Goal: Task Accomplishment & Management: Manage account settings

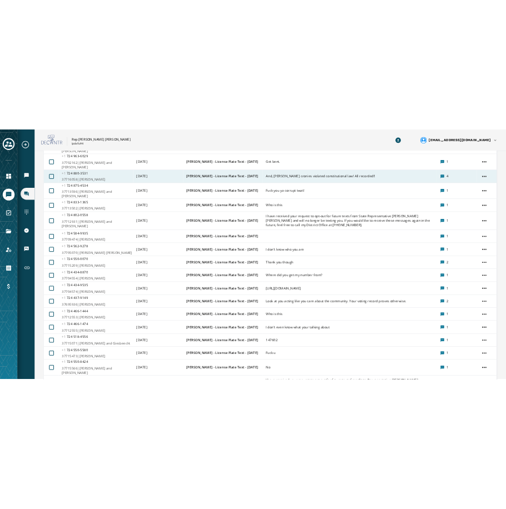
scroll to position [5351, 0]
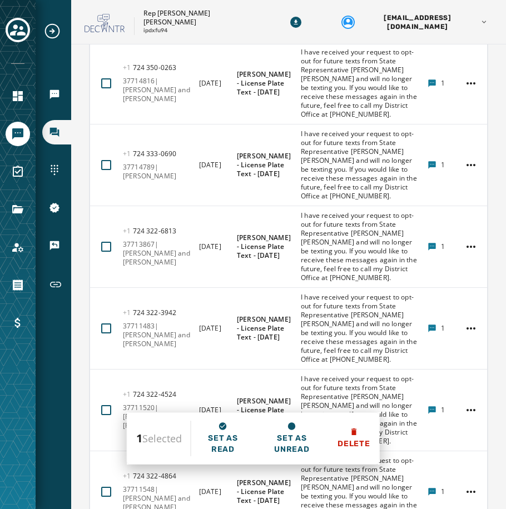
scroll to position [5907, 0]
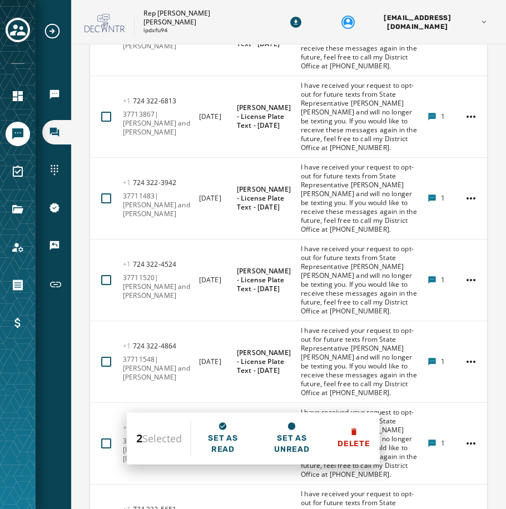
scroll to position [6074, 0]
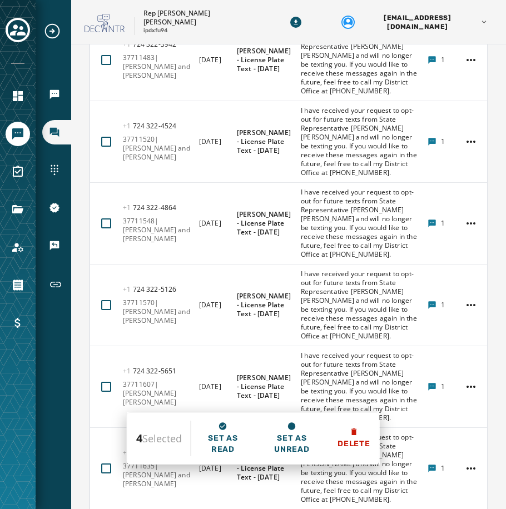
scroll to position [6185, 0]
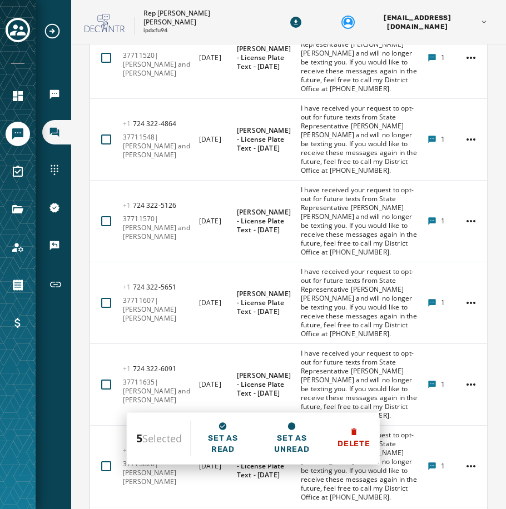
scroll to position [6296, 0]
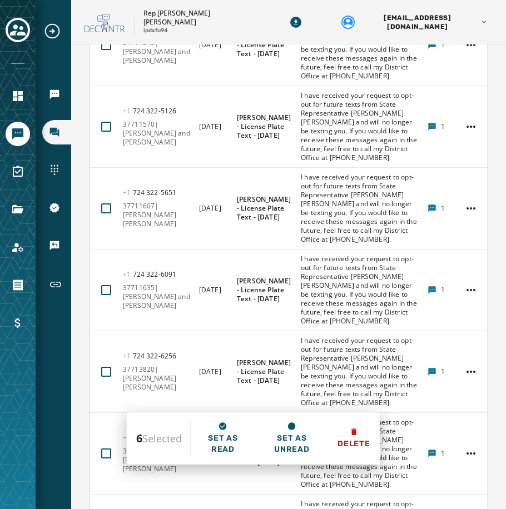
scroll to position [6352, 0]
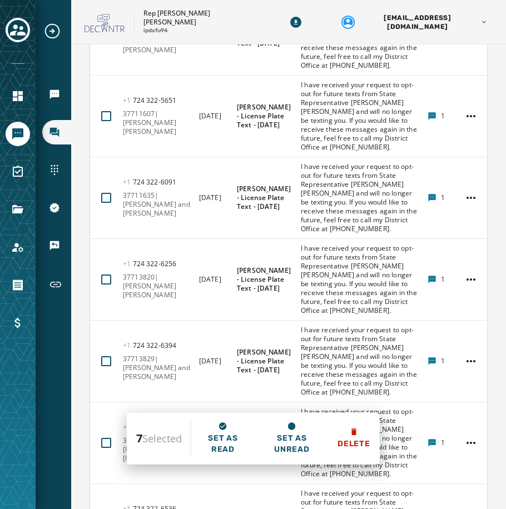
scroll to position [6408, 0]
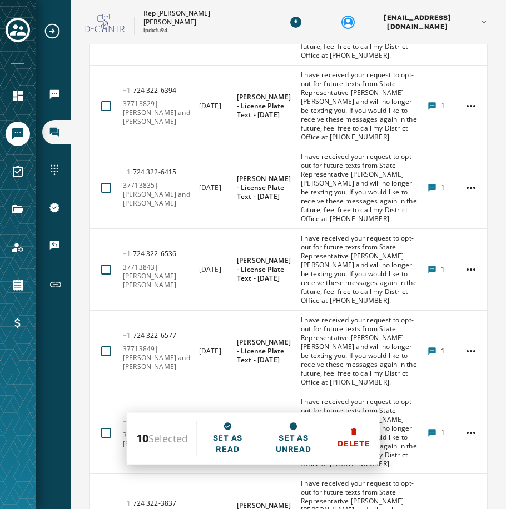
scroll to position [6686, 0]
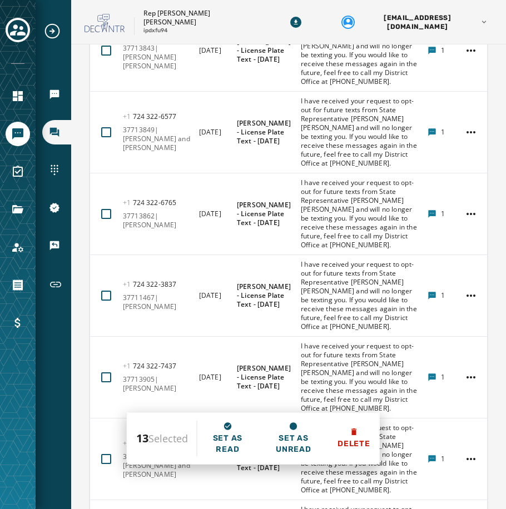
scroll to position [6908, 0]
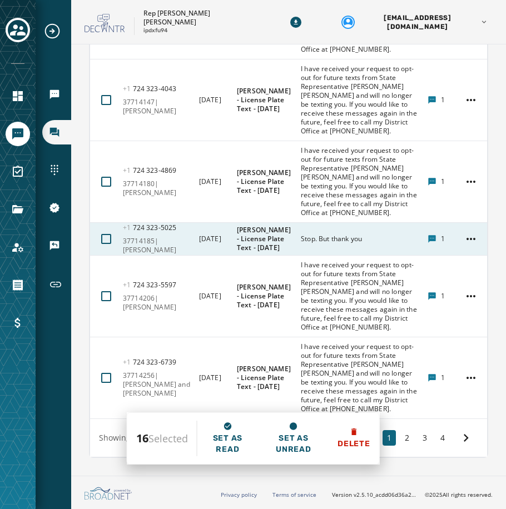
scroll to position [7924, 0]
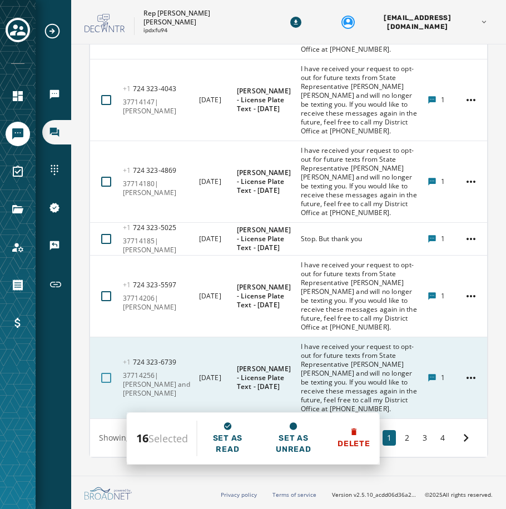
click at [105, 379] on div at bounding box center [106, 378] width 10 height 10
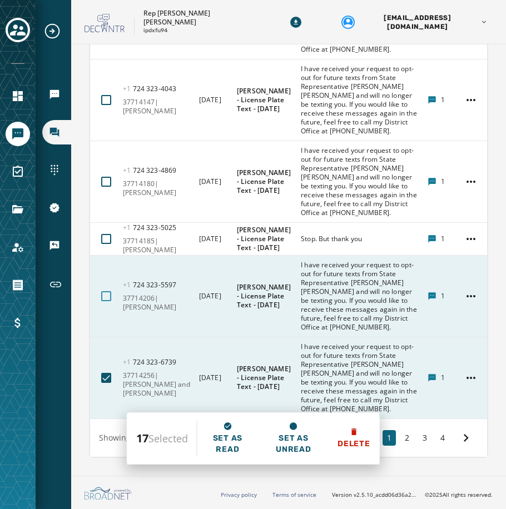
click at [108, 296] on div at bounding box center [106, 296] width 10 height 10
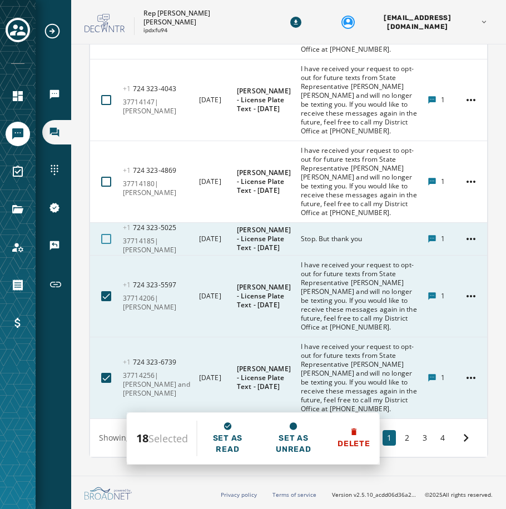
click at [103, 240] on div at bounding box center [106, 239] width 10 height 10
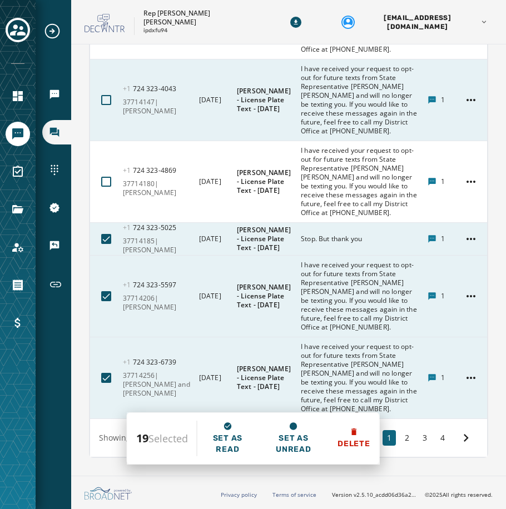
scroll to position [7757, 0]
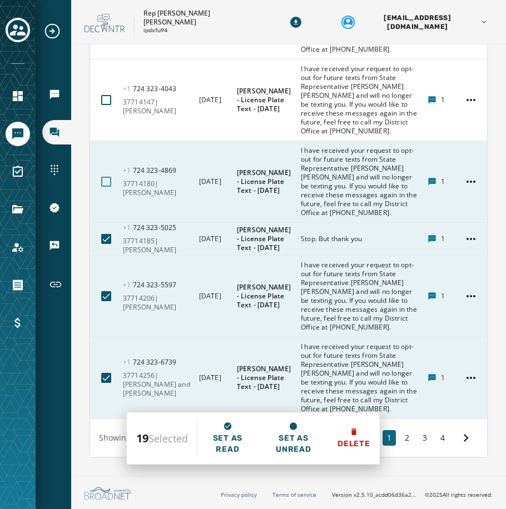
click at [107, 187] on div at bounding box center [106, 182] width 10 height 10
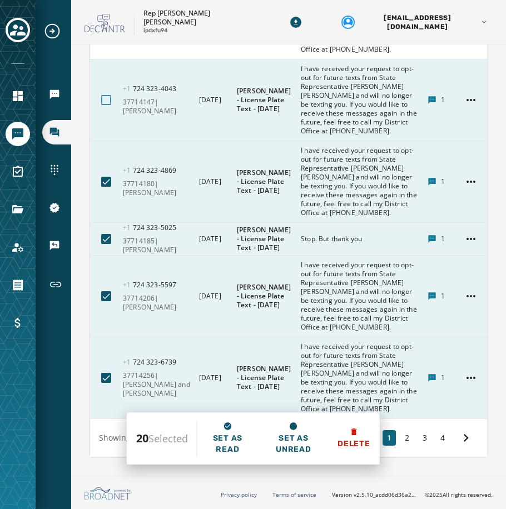
click at [107, 105] on div at bounding box center [106, 100] width 10 height 10
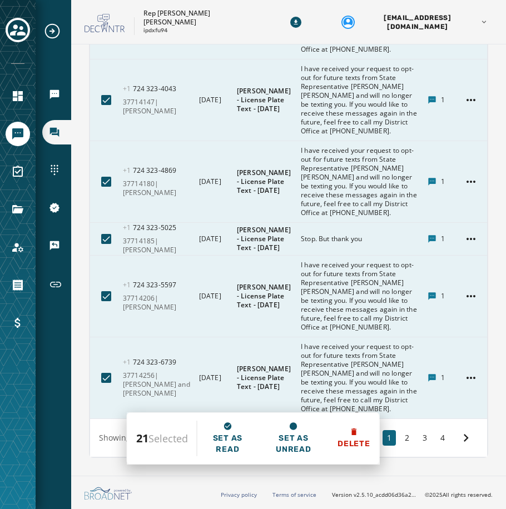
click at [108, 23] on div at bounding box center [106, 18] width 10 height 10
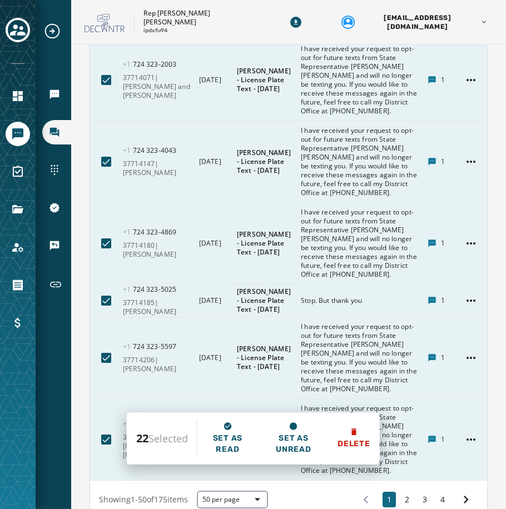
scroll to position [7534, 0]
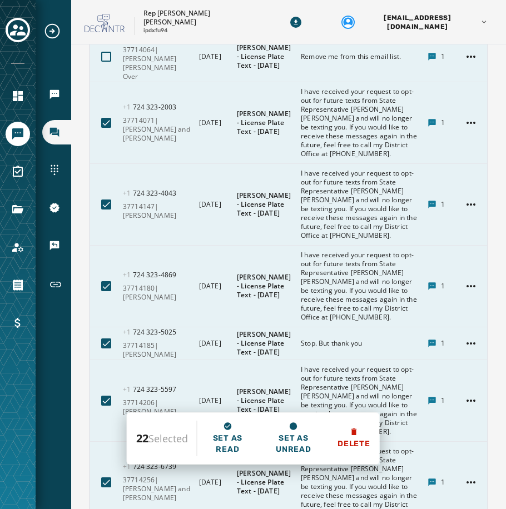
click at [111, 66] on button at bounding box center [106, 56] width 19 height 19
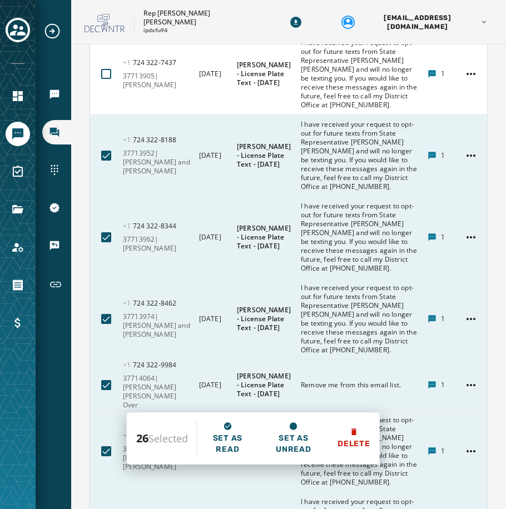
scroll to position [7201, 0]
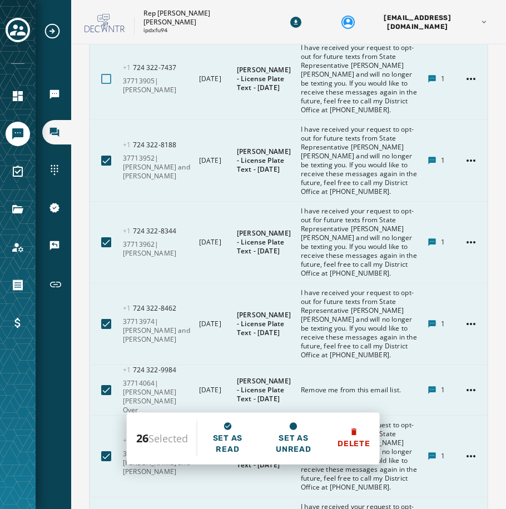
click at [105, 84] on div at bounding box center [106, 79] width 10 height 10
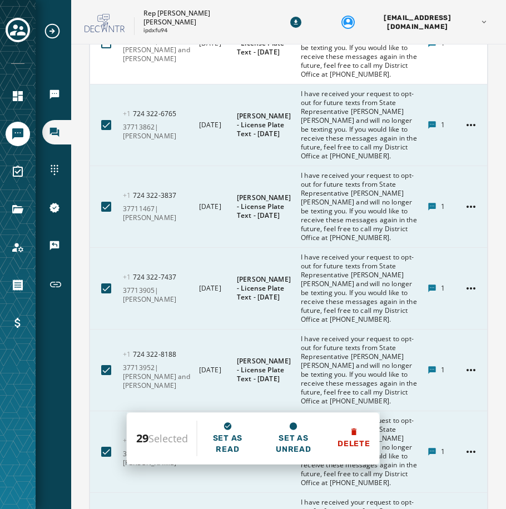
scroll to position [6978, 0]
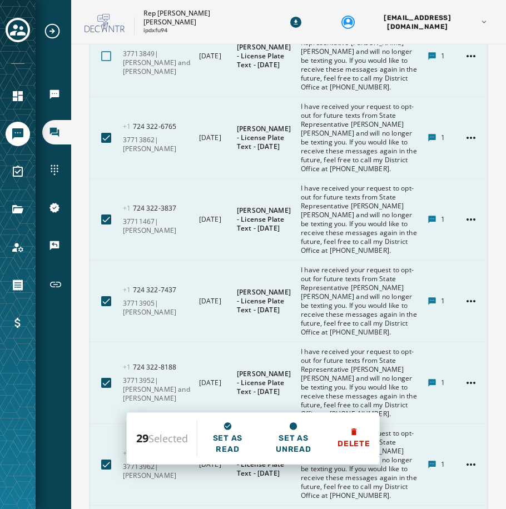
click at [106, 61] on div at bounding box center [106, 56] width 10 height 10
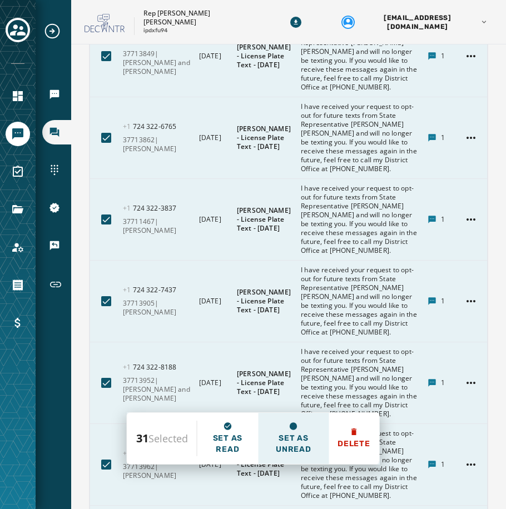
click at [299, 448] on span "Set as unread" at bounding box center [293, 444] width 53 height 22
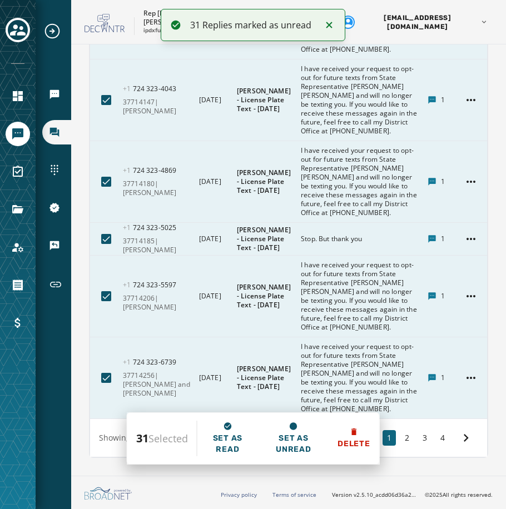
scroll to position [7924, 0]
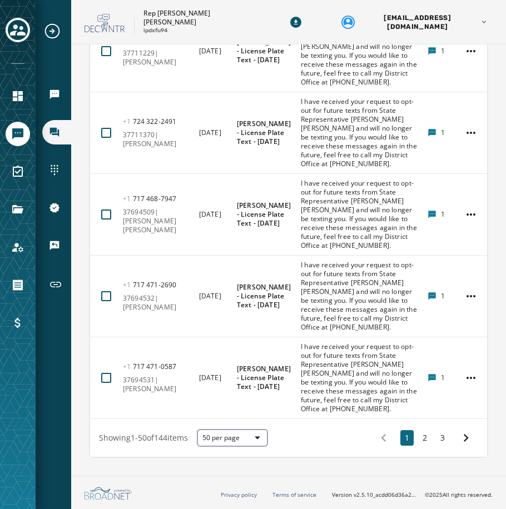
scroll to position [7972, 0]
click at [436, 440] on button "3" at bounding box center [442, 438] width 13 height 16
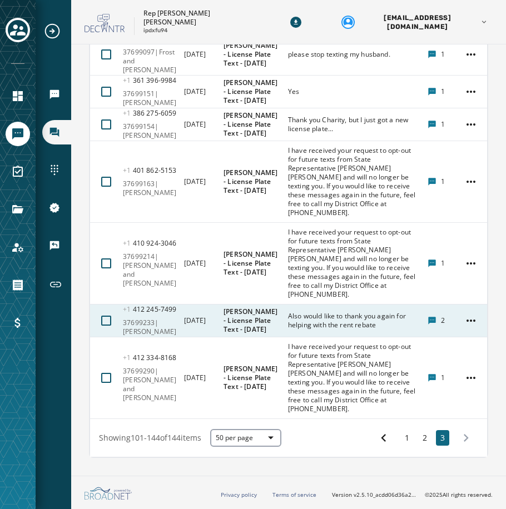
click at [428, 317] on icon at bounding box center [432, 320] width 9 height 9
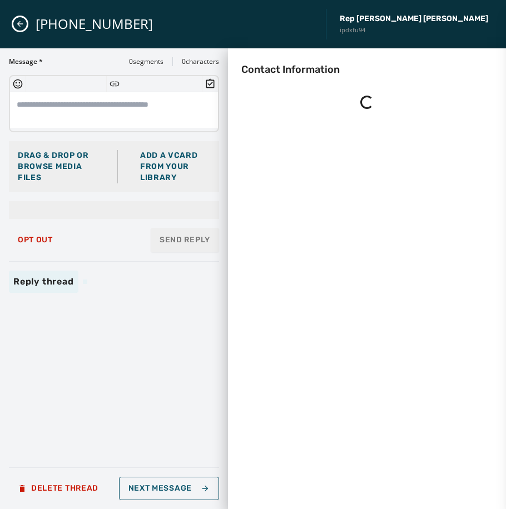
scroll to position [0, 0]
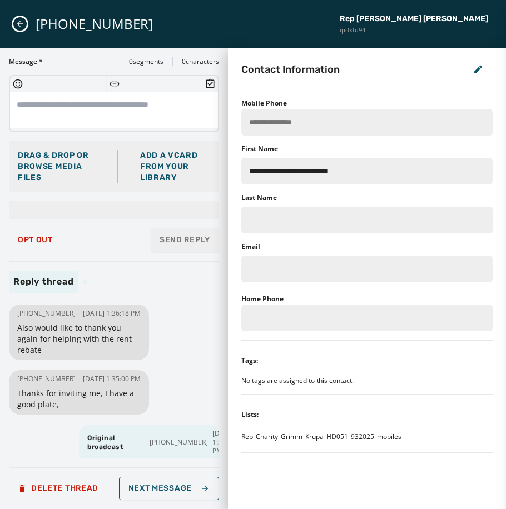
click at [23, 31] on div "[PHONE_NUMBER] Rep [PERSON_NAME] [PERSON_NAME] ipdxfu94" at bounding box center [253, 24] width 506 height 48
click at [22, 28] on icon "Close admin drawer" at bounding box center [20, 23] width 9 height 9
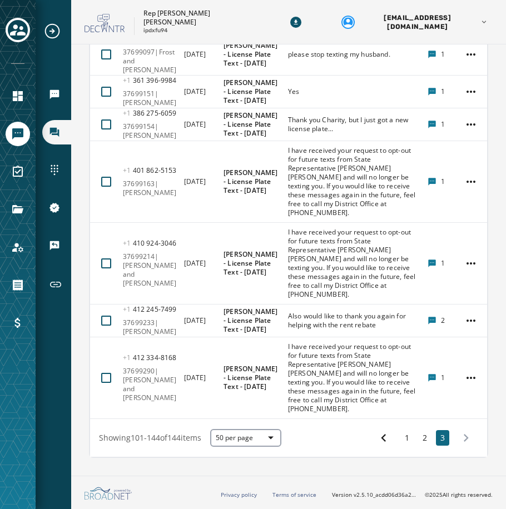
scroll to position [7888, 0]
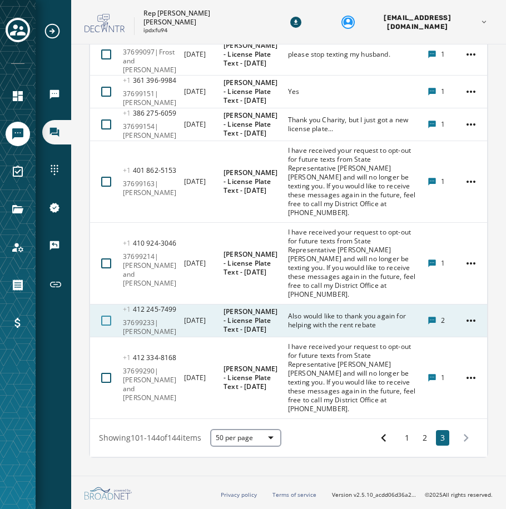
click at [108, 326] on div at bounding box center [106, 321] width 10 height 10
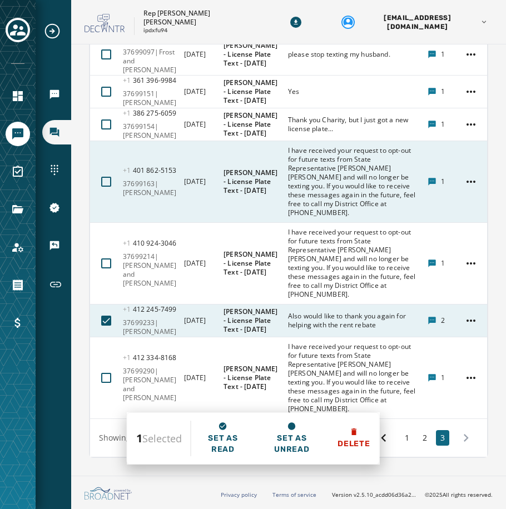
scroll to position [7777, 0]
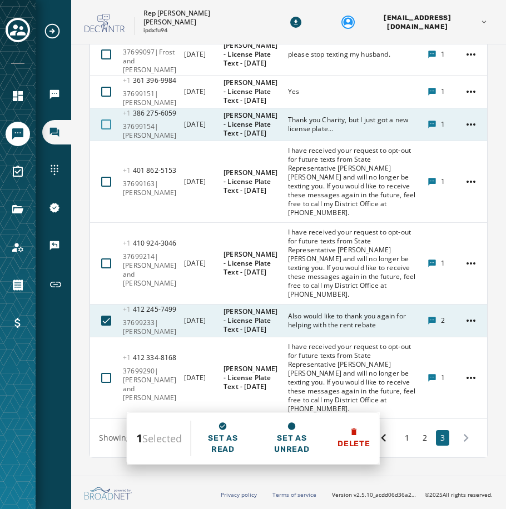
click at [107, 130] on div at bounding box center [106, 125] width 10 height 10
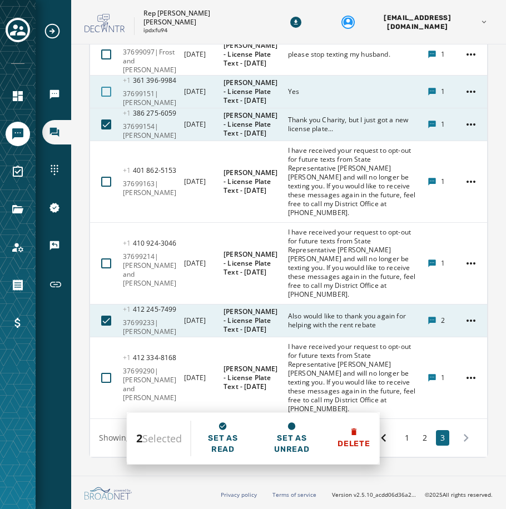
click at [108, 97] on div at bounding box center [106, 92] width 10 height 10
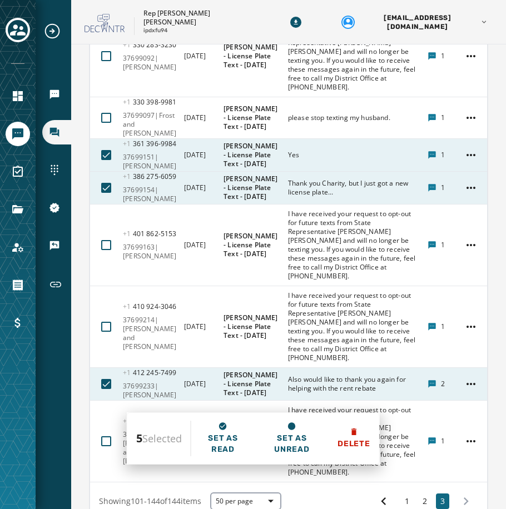
scroll to position [7443, 0]
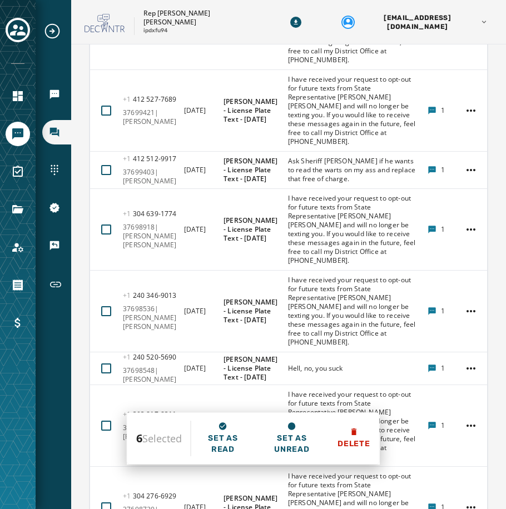
scroll to position [6220, 0]
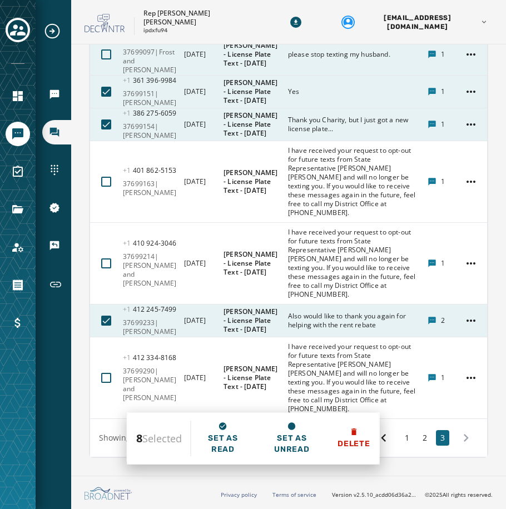
scroll to position [7909, 0]
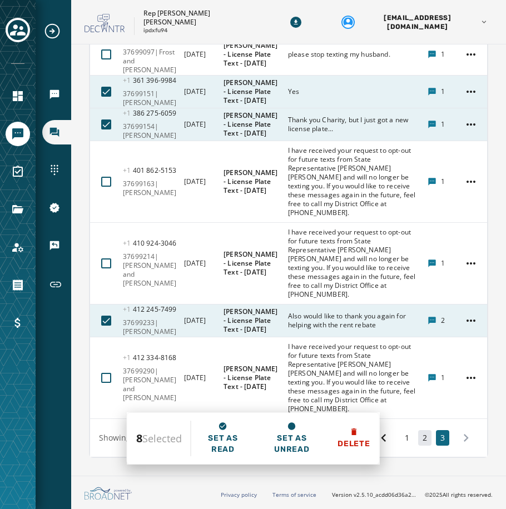
click at [420, 439] on button "2" at bounding box center [424, 438] width 13 height 16
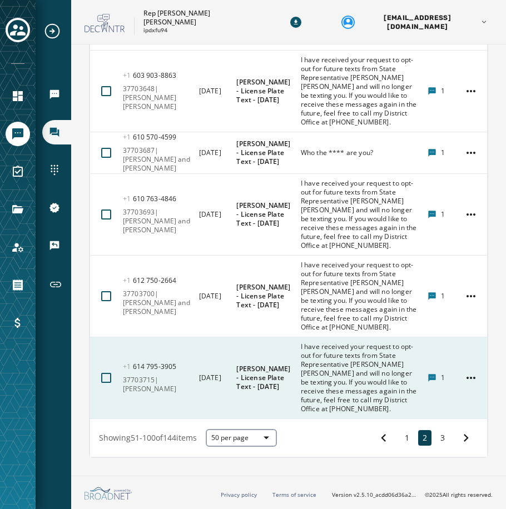
scroll to position [8671, 0]
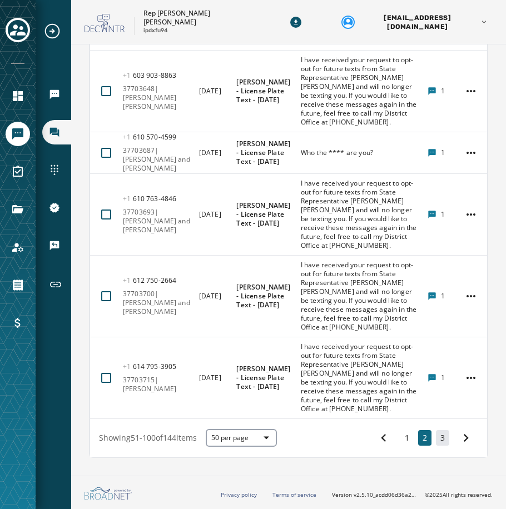
click at [436, 439] on button "3" at bounding box center [442, 438] width 13 height 16
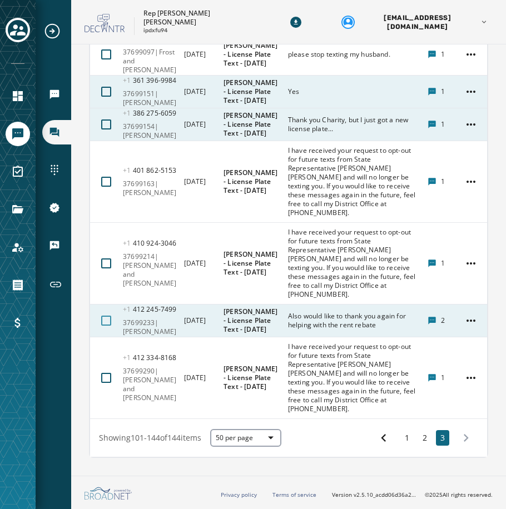
click at [105, 318] on div at bounding box center [106, 321] width 10 height 10
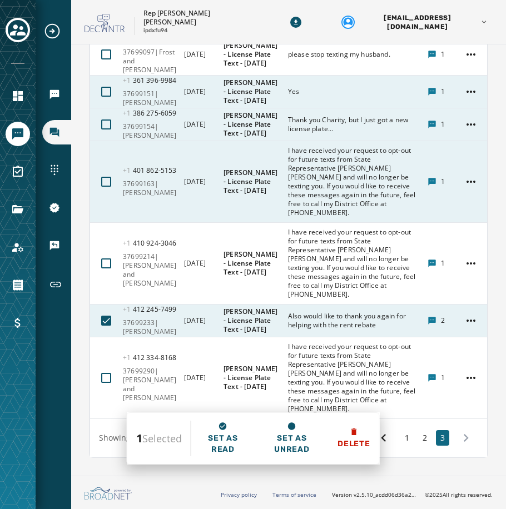
scroll to position [7742, 0]
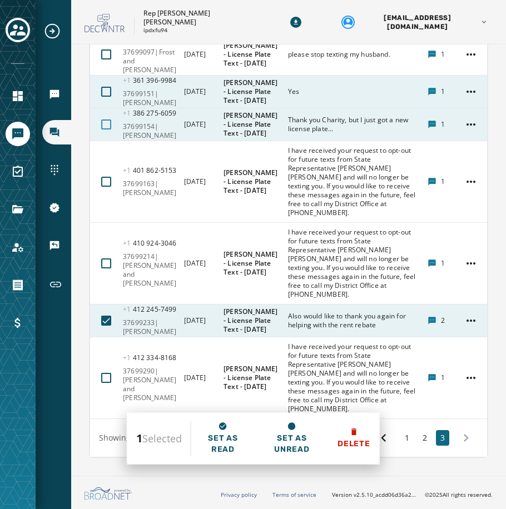
click at [108, 130] on div at bounding box center [106, 125] width 10 height 10
click at [110, 97] on div at bounding box center [106, 92] width 10 height 10
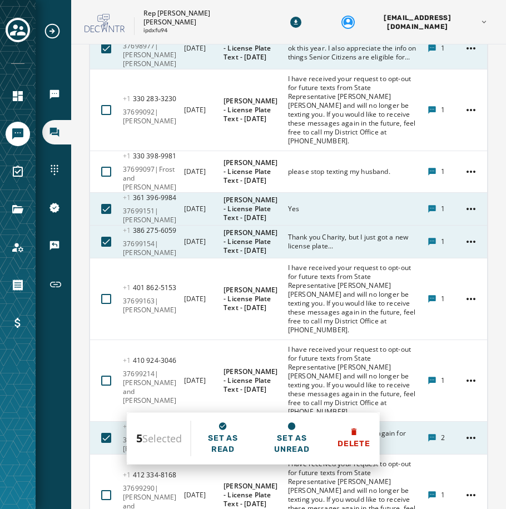
scroll to position [7409, 0]
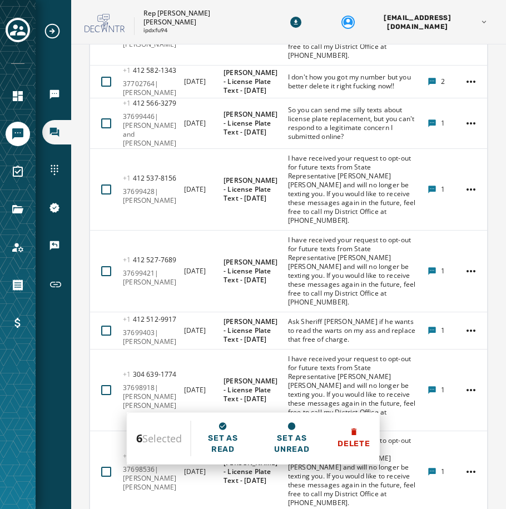
scroll to position [6130, 0]
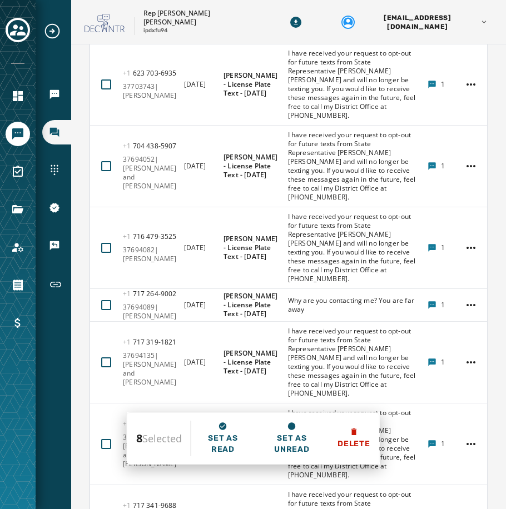
scroll to position [5073, 0]
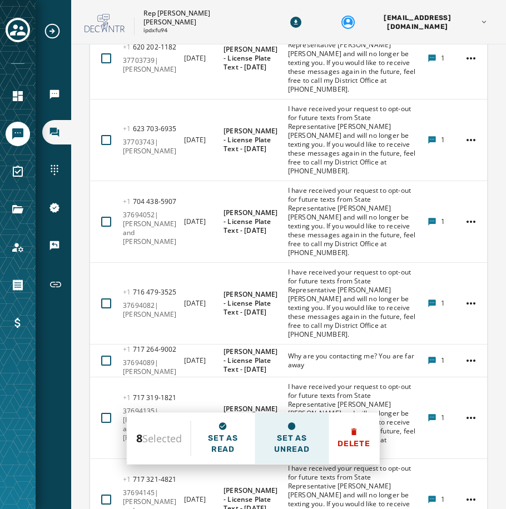
click at [296, 435] on span "Set as unread" at bounding box center [292, 444] width 56 height 22
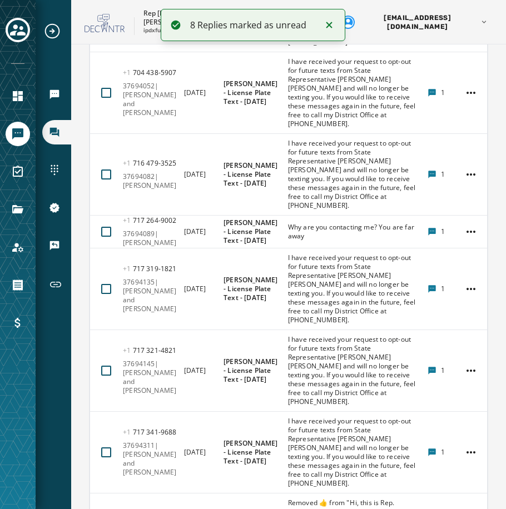
scroll to position [5240, 0]
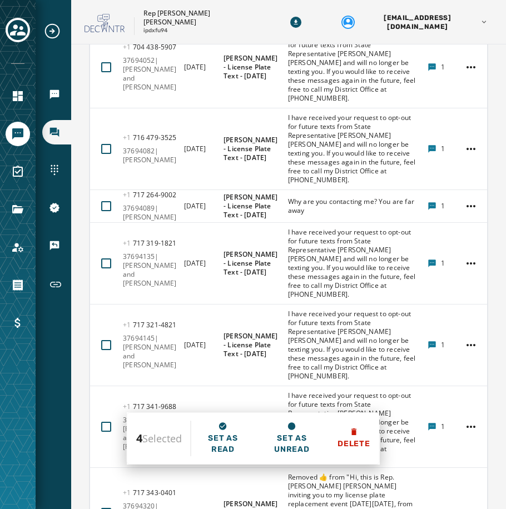
scroll to position [5318, 0]
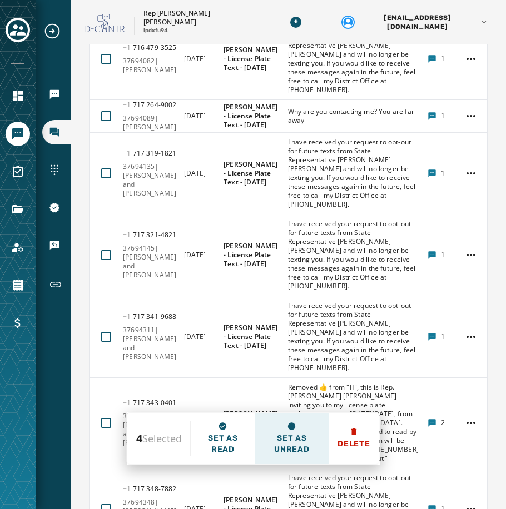
click at [298, 438] on span "Set as unread" at bounding box center [292, 444] width 56 height 22
